Goal: Communication & Community: Participate in discussion

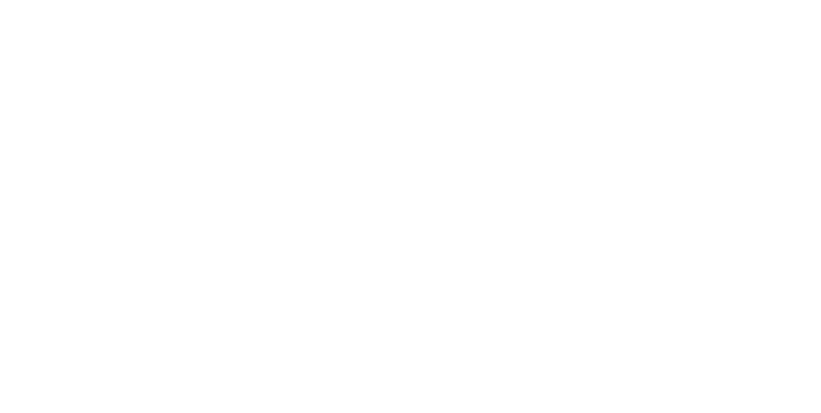
click at [170, 121] on button "Collaborate" at bounding box center [109, 112] width 122 height 32
click at [773, 412] on div "Add a message... Aa @ ☺ Send" at bounding box center [481, 377] width 584 height 72
click at [577, 384] on div at bounding box center [412, 377] width 329 height 13
click at [641, 362] on div "31 Labels Edit Delete" at bounding box center [440, 350] width 401 height 26
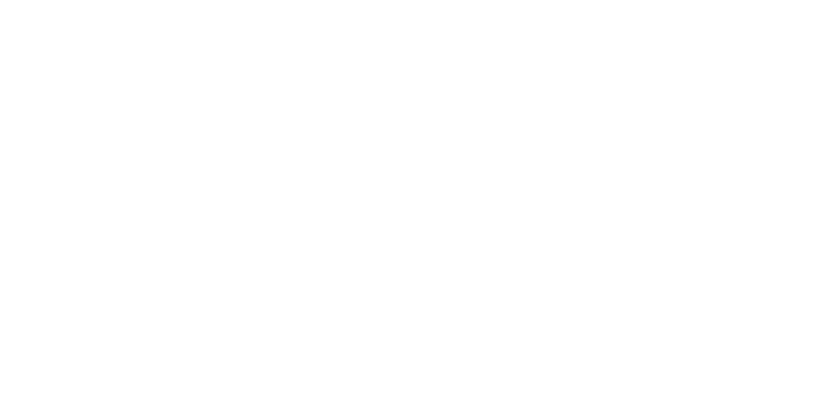
click at [260, 345] on p "31" at bounding box center [255, 349] width 10 height 13
click at [0, 0] on icon "button" at bounding box center [0, 0] width 0 height 0
click at [0, 0] on button "Delete" at bounding box center [0, 0] width 0 height 0
click at [577, 384] on div at bounding box center [412, 377] width 329 height 13
click at [820, 321] on div "Order details Collaborate Checklists 0/0 Tracking Linked Orders Timeline Profit…" at bounding box center [410, 206] width 821 height 413
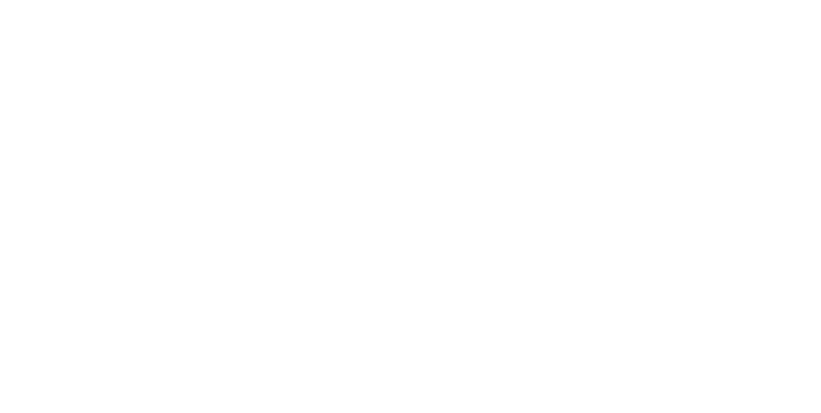
click at [577, 384] on div "L. 31 W. 29.. H. 28" at bounding box center [412, 377] width 329 height 13
click at [721, 387] on button "Send" at bounding box center [696, 376] width 51 height 19
click at [577, 384] on div at bounding box center [412, 377] width 329 height 13
click at [351, 383] on span "@[PERSON_NAME]" at bounding box center [311, 377] width 80 height 12
click at [577, 384] on div "Done @[GEOGRAPHIC_DATA] im" at bounding box center [412, 377] width 329 height 13
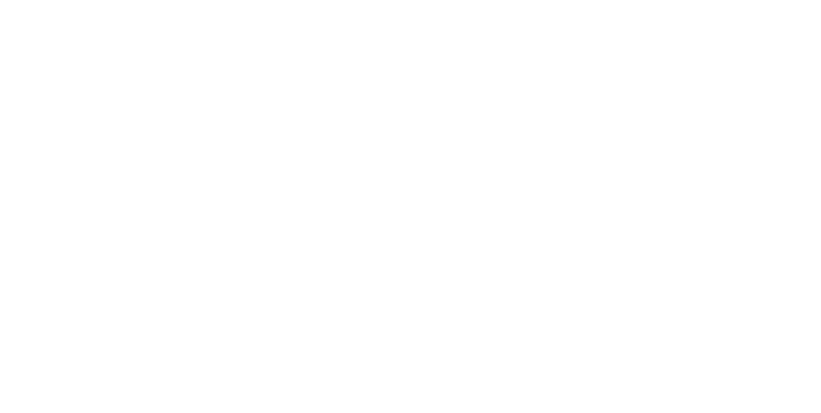
click at [577, 384] on div "Done @[GEOGRAPHIC_DATA] im" at bounding box center [412, 377] width 329 height 13
click at [721, 387] on button "Send" at bounding box center [696, 376] width 51 height 19
